Goal: Transaction & Acquisition: Purchase product/service

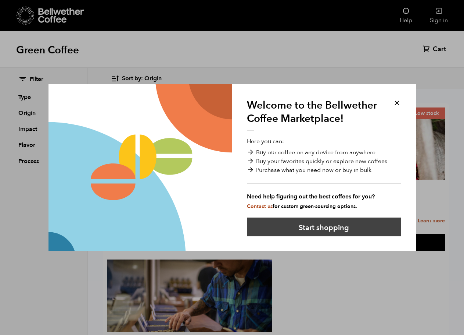
click at [333, 228] on button "Start shopping" at bounding box center [324, 226] width 154 height 19
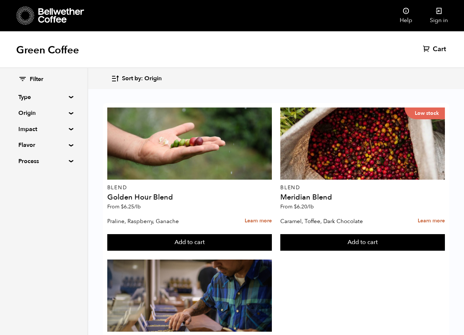
click at [60, 165] on div "Filter Type Blend Single Origin Decaf Seasonal Year Round Origin Blend Brazil B…" at bounding box center [43, 120] width 87 height 105
click at [60, 160] on summary "Process" at bounding box center [43, 161] width 51 height 9
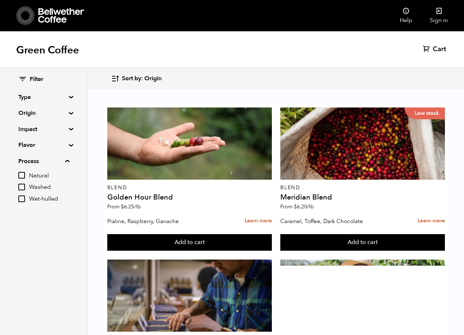
click at [60, 160] on summary "Process" at bounding box center [43, 161] width 51 height 9
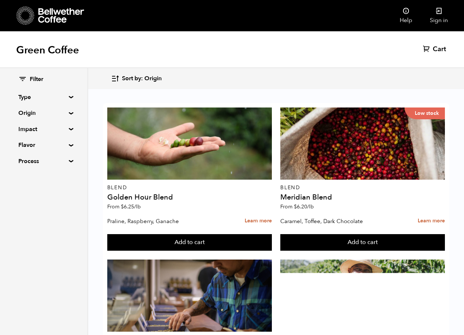
click at [62, 146] on summary "Flavor" at bounding box center [43, 144] width 51 height 9
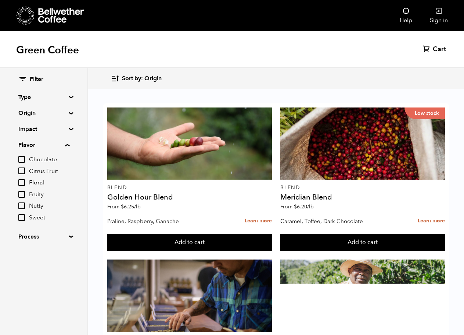
click at [62, 146] on summary "Flavor" at bounding box center [43, 144] width 51 height 9
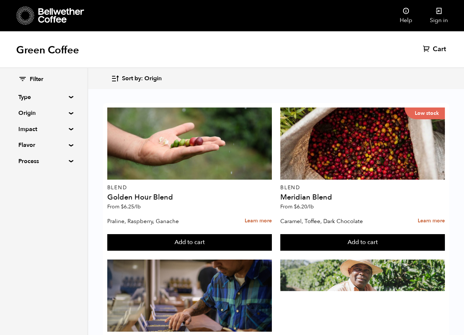
click at [60, 128] on summary "Impact" at bounding box center [43, 129] width 51 height 9
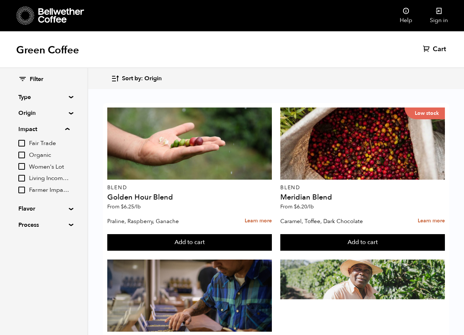
click at [60, 128] on summary "Impact" at bounding box center [43, 129] width 51 height 9
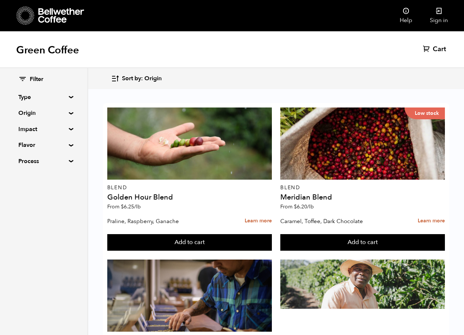
click at [61, 117] on summary "Origin" at bounding box center [43, 112] width 51 height 9
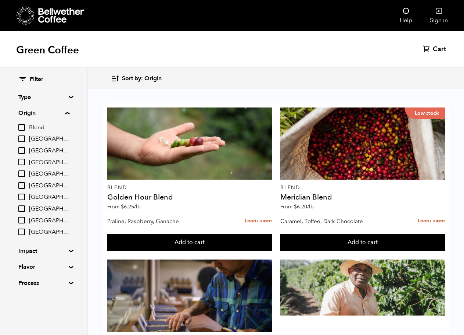
click at [61, 117] on summary "Origin" at bounding box center [43, 112] width 51 height 9
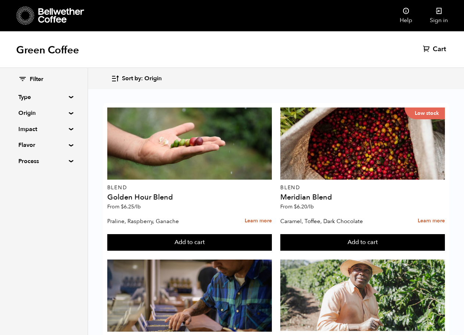
click at [59, 96] on summary "Type" at bounding box center [43, 97] width 51 height 9
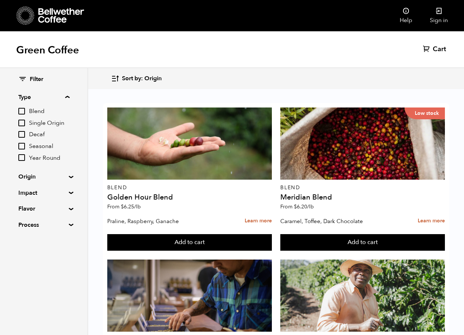
click at [25, 133] on input "Decaf" at bounding box center [21, 134] width 7 height 7
checkbox input "true"
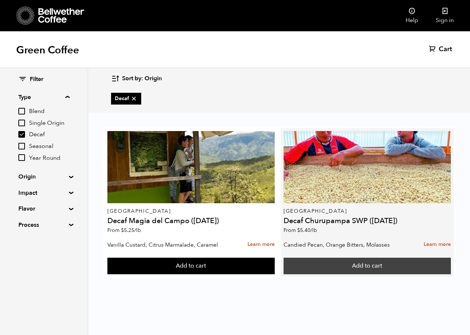
click at [349, 265] on button "Add to cart" at bounding box center [366, 265] width 167 height 17
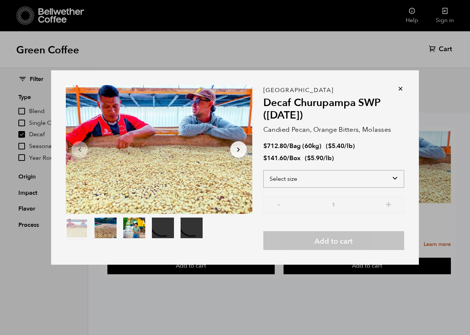
click at [328, 178] on select "Select size Bag (60kg) (132 lbs) Box (24 lbs)" at bounding box center [333, 179] width 141 height 18
click at [327, 178] on select "Select size Bag (60kg) (132 lbs) Box (24 lbs)" at bounding box center [333, 179] width 141 height 18
select select "box"
click at [263, 170] on select "Select size Bag (60kg) (132 lbs) Box (24 lbs)" at bounding box center [333, 179] width 141 height 18
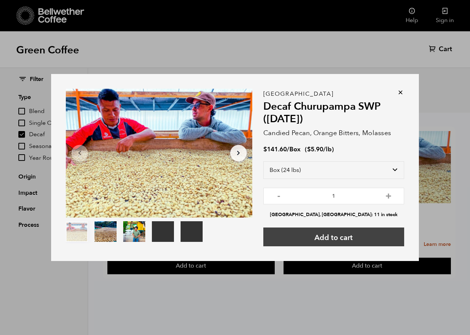
click at [331, 240] on button "Add to cart" at bounding box center [333, 236] width 141 height 19
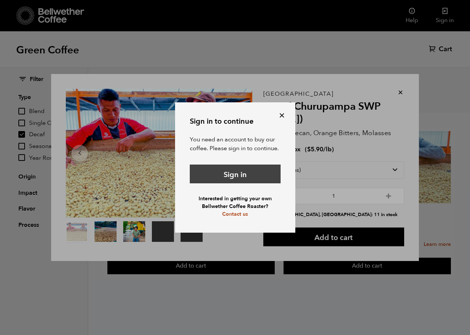
click at [219, 175] on link "Sign in" at bounding box center [235, 173] width 91 height 19
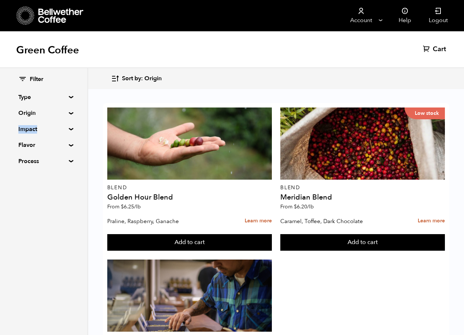
click at [61, 119] on div "Filter Type Blend Single Origin Decaf Seasonal Year Round Origin Blend Brazil B…" at bounding box center [43, 120] width 51 height 90
click at [63, 111] on summary "Origin" at bounding box center [43, 112] width 51 height 9
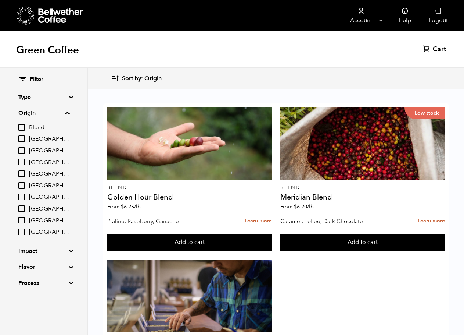
click at [67, 111] on summary "Origin" at bounding box center [43, 112] width 51 height 9
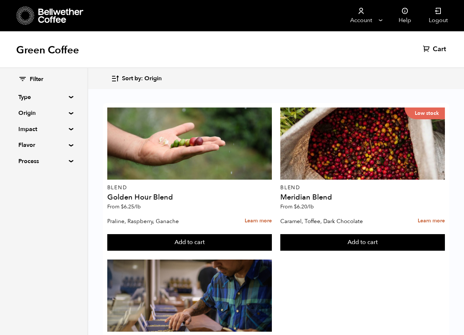
click at [62, 96] on summary "Type" at bounding box center [43, 97] width 51 height 9
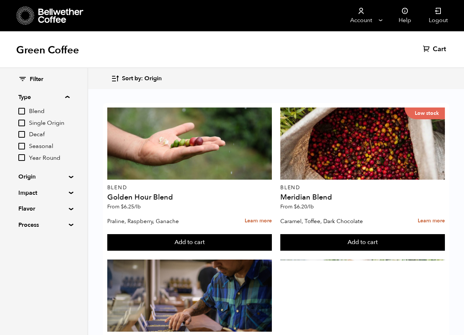
click at [39, 133] on span "Decaf" at bounding box center [49, 135] width 40 height 8
click at [0, 0] on input "Decaf" at bounding box center [0, 0] width 0 height 0
checkbox input "true"
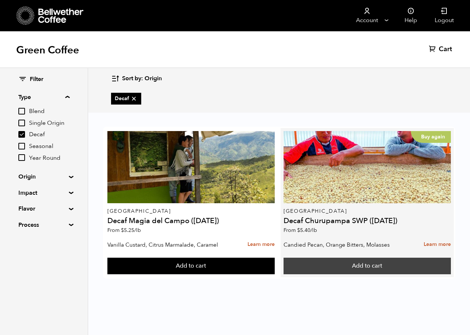
click at [367, 269] on button "Add to cart" at bounding box center [366, 265] width 167 height 17
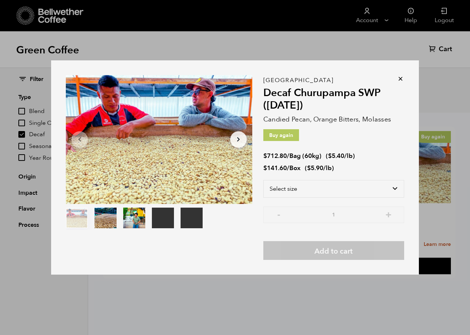
click at [336, 199] on div "Select size Bag (60kg) (132 lbs) Box (24 lbs)" at bounding box center [333, 193] width 141 height 26
click at [336, 194] on select "Select size Bag (60kg) (132 lbs) Box (24 lbs)" at bounding box center [333, 189] width 141 height 18
select select "box"
click at [263, 180] on select "Select size Bag (60kg) (132 lbs) Box (24 lbs)" at bounding box center [333, 189] width 141 height 18
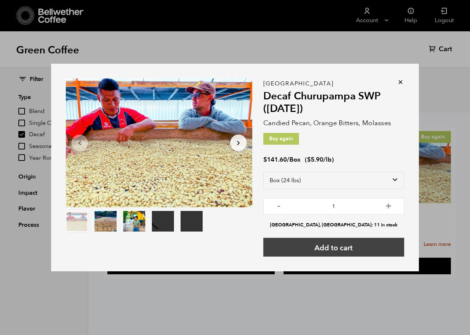
click at [337, 252] on button "Add to cart" at bounding box center [333, 246] width 141 height 19
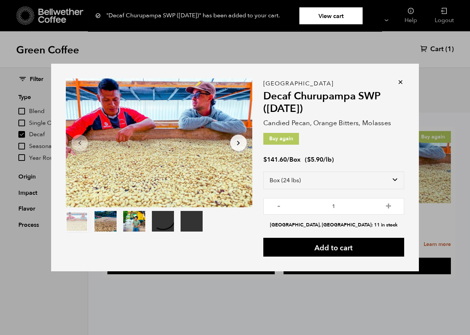
click at [399, 81] on icon at bounding box center [400, 81] width 7 height 7
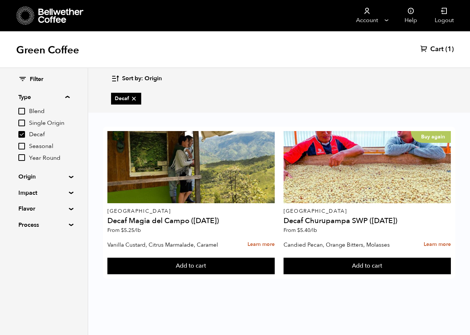
click at [435, 48] on span "Cart" at bounding box center [436, 49] width 13 height 9
click at [435, 53] on span "Cart" at bounding box center [436, 49] width 13 height 9
click at [435, 50] on span "Cart" at bounding box center [436, 49] width 13 height 9
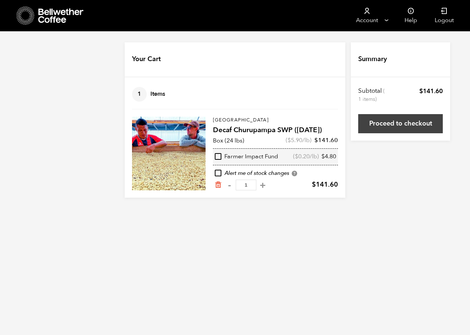
click at [400, 127] on link "Proceed to checkout" at bounding box center [400, 123] width 85 height 19
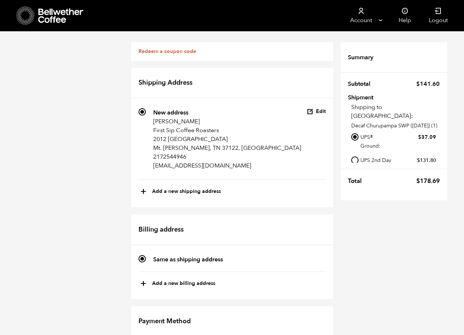
scroll to position [258, 0]
